Goal: Task Accomplishment & Management: Use online tool/utility

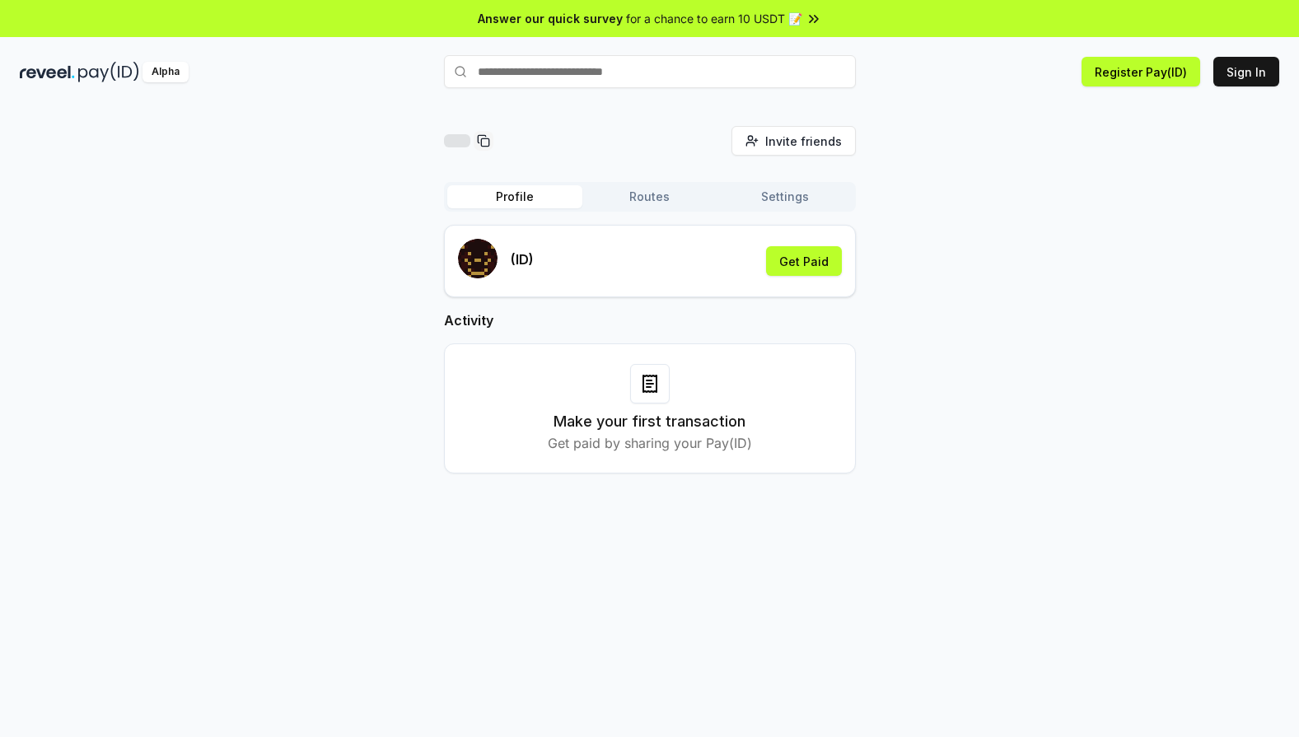
click at [682, 254] on div "(ID) Get Paid" at bounding box center [650, 261] width 384 height 44
click at [805, 20] on icon at bounding box center [813, 19] width 16 height 16
click at [1239, 80] on button "Sign In" at bounding box center [1246, 72] width 66 height 30
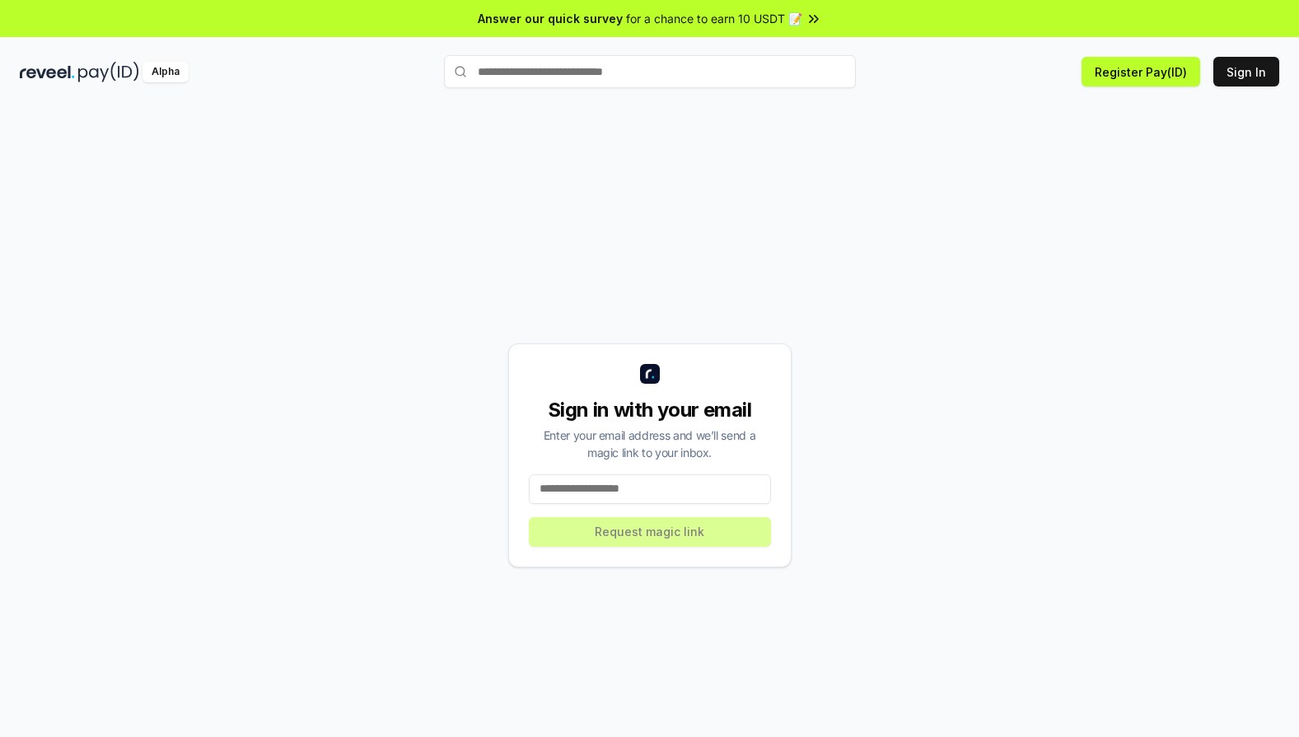
click at [723, 480] on input at bounding box center [650, 489] width 242 height 30
